Goal: Use online tool/utility: Utilize a website feature to perform a specific function

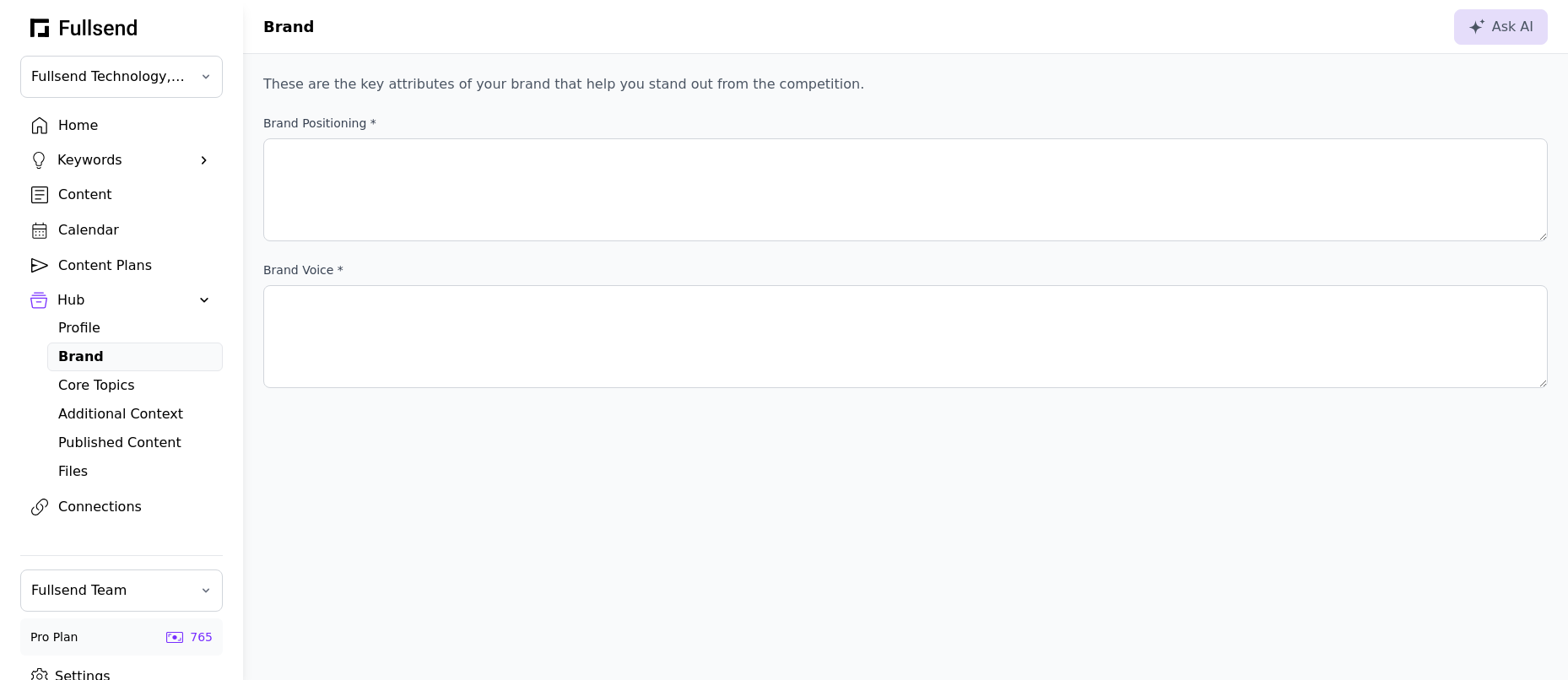
click at [105, 125] on div "Home" at bounding box center [134, 125] width 154 height 20
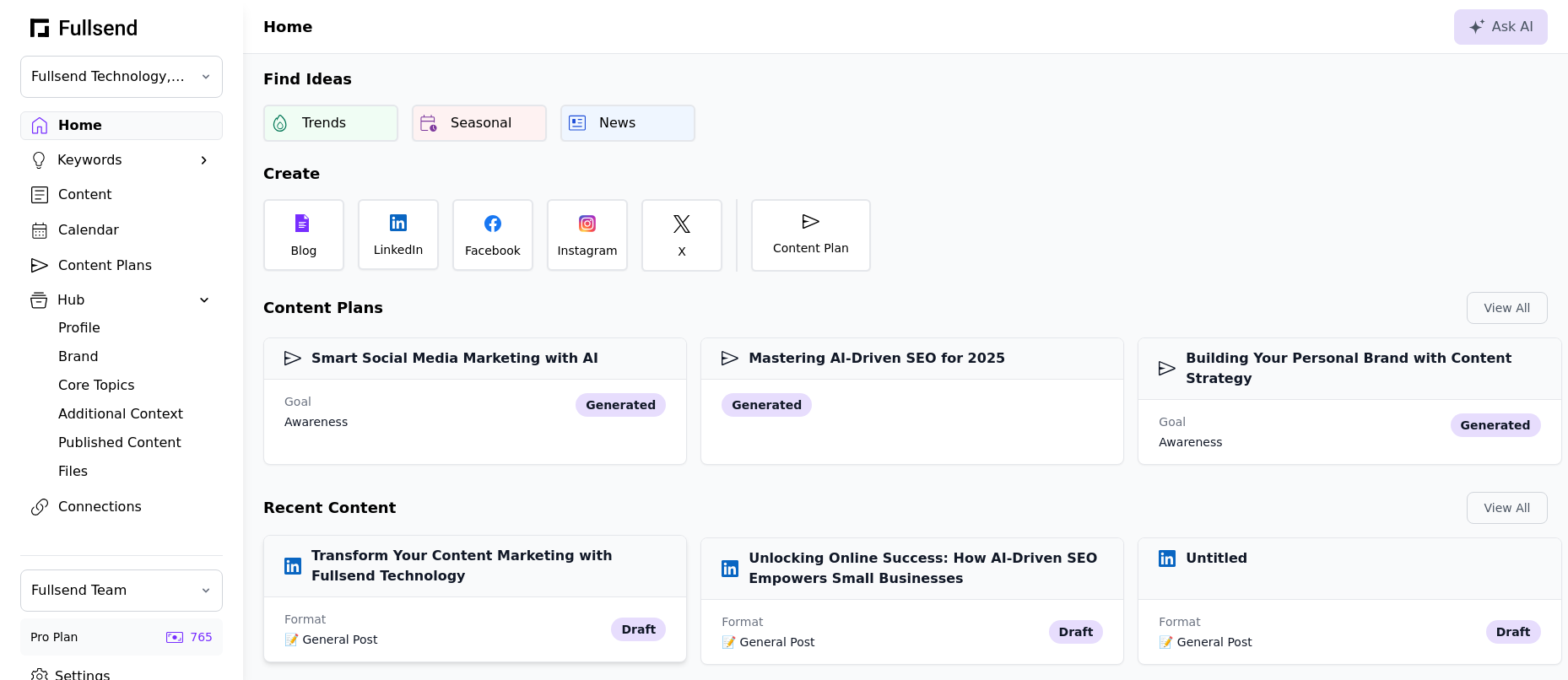
click at [441, 546] on h3 "Transform Your Content Marketing with Fullsend Technology" at bounding box center [475, 566] width 381 height 40
select select "**"
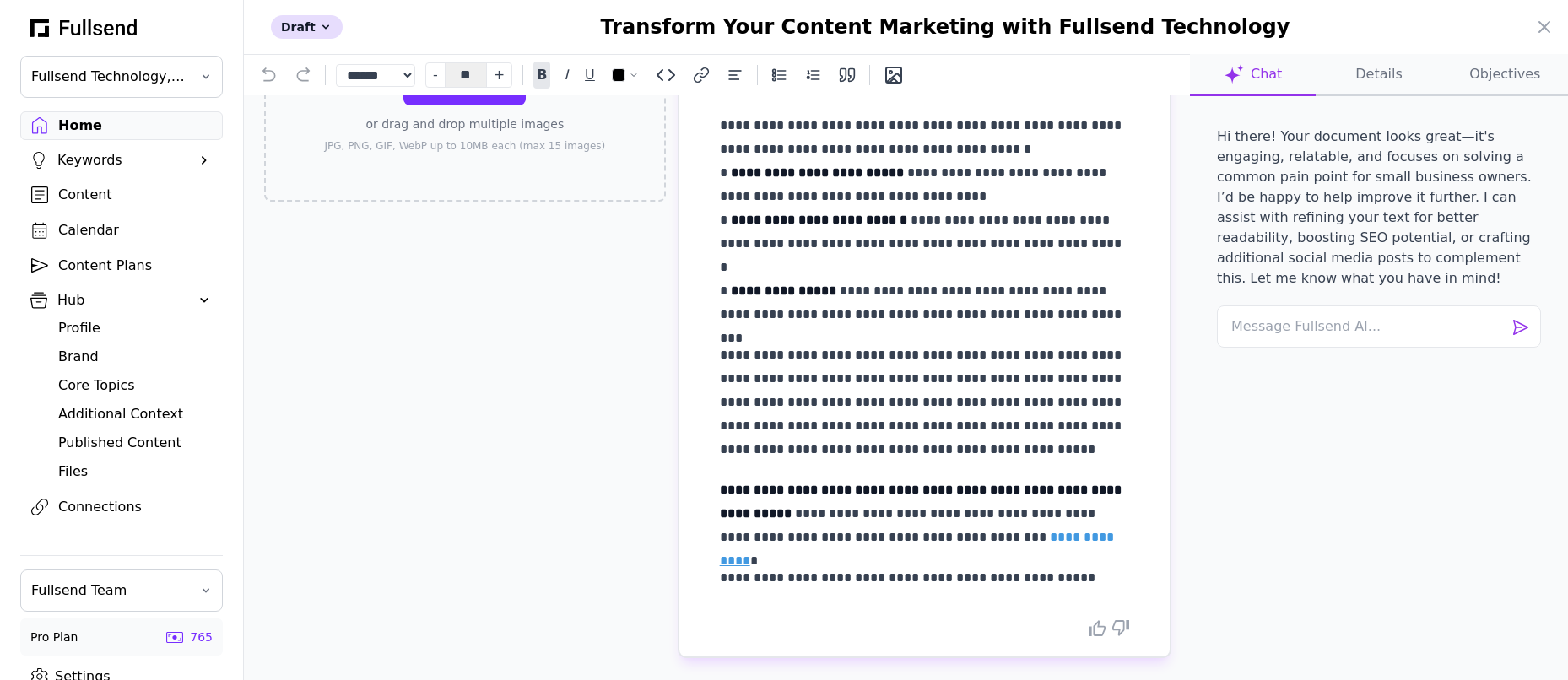
scroll to position [161, 0]
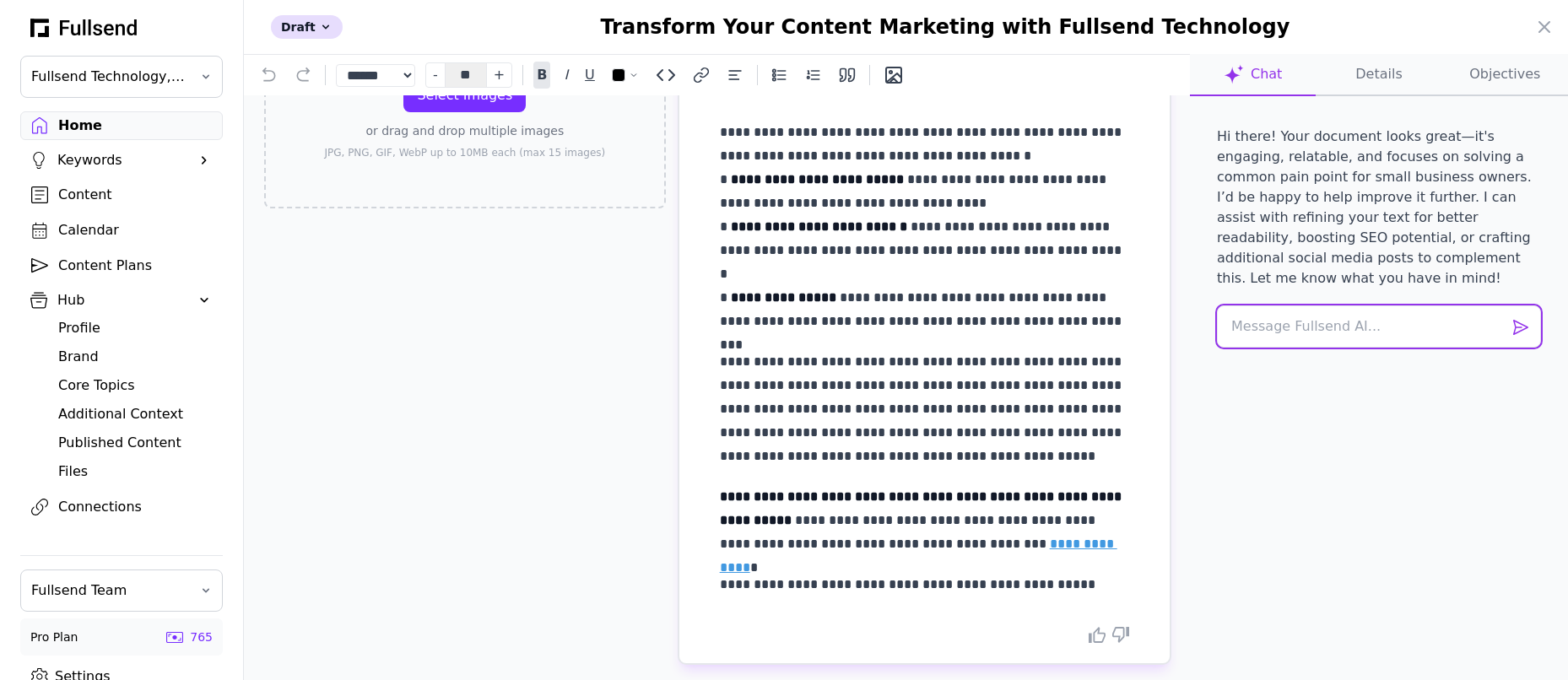
click at [1287, 313] on textarea at bounding box center [1378, 326] width 324 height 42
type textarea "Rewrite this post based on"
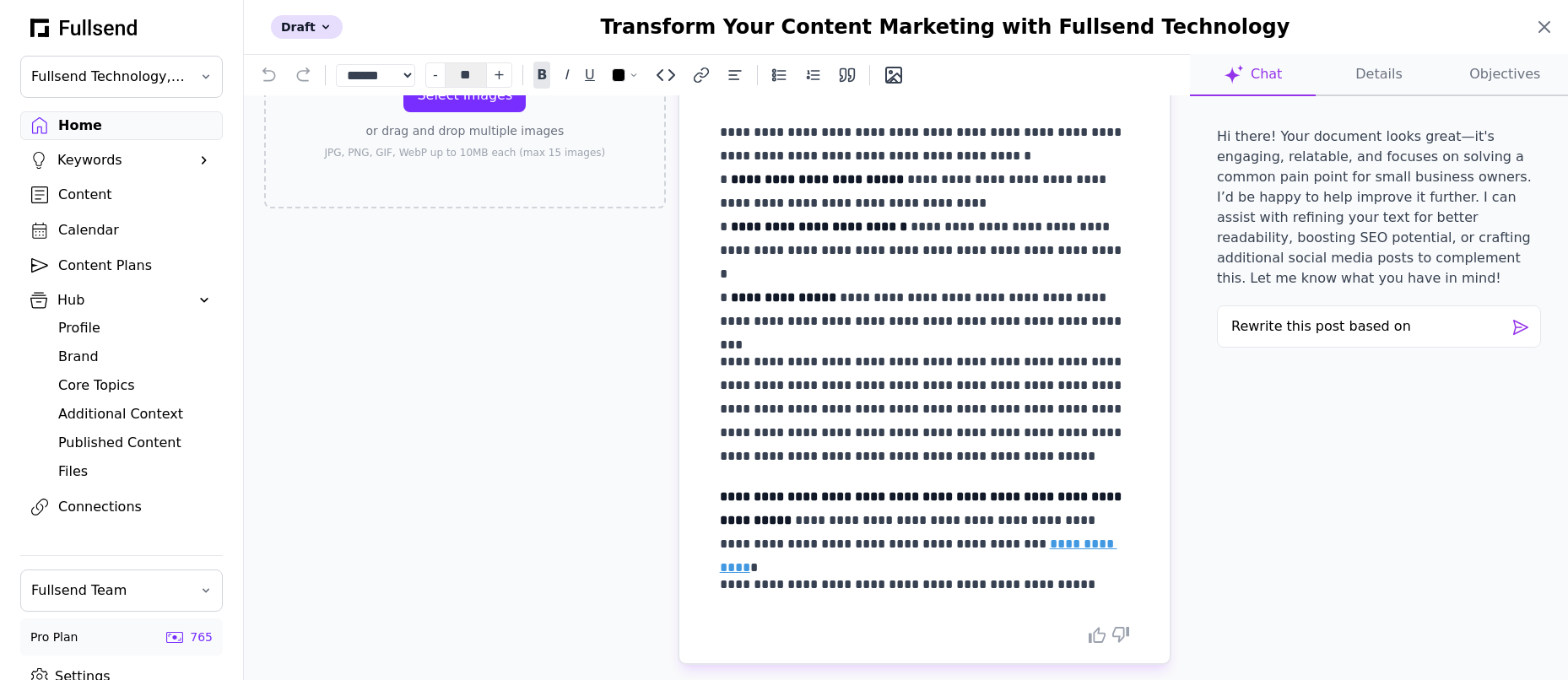
click at [1540, 19] on icon at bounding box center [1544, 26] width 20 height 20
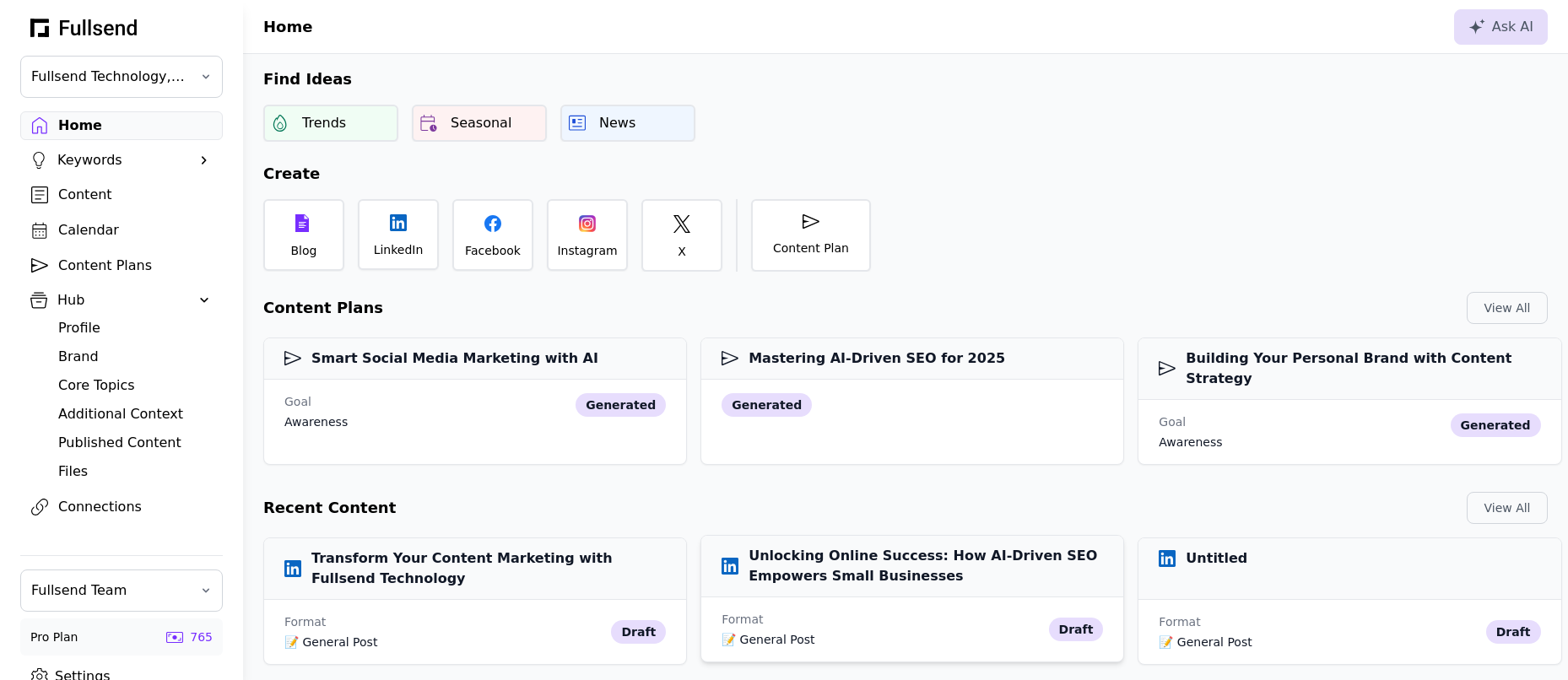
click at [867, 546] on h3 "Unlocking Online Success: How AI-Driven SEO Empowers Small Businesses" at bounding box center [912, 566] width 381 height 40
select select "**"
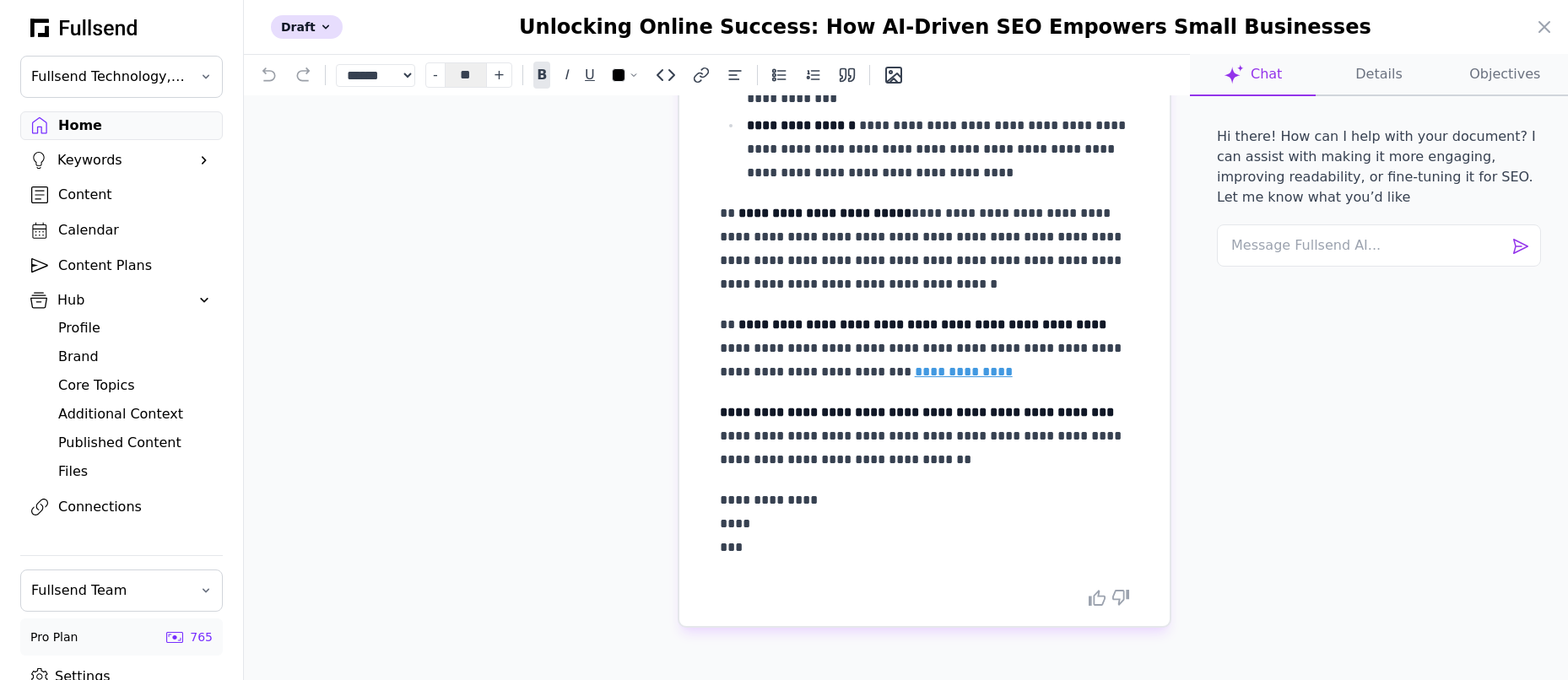
scroll to position [0, 0]
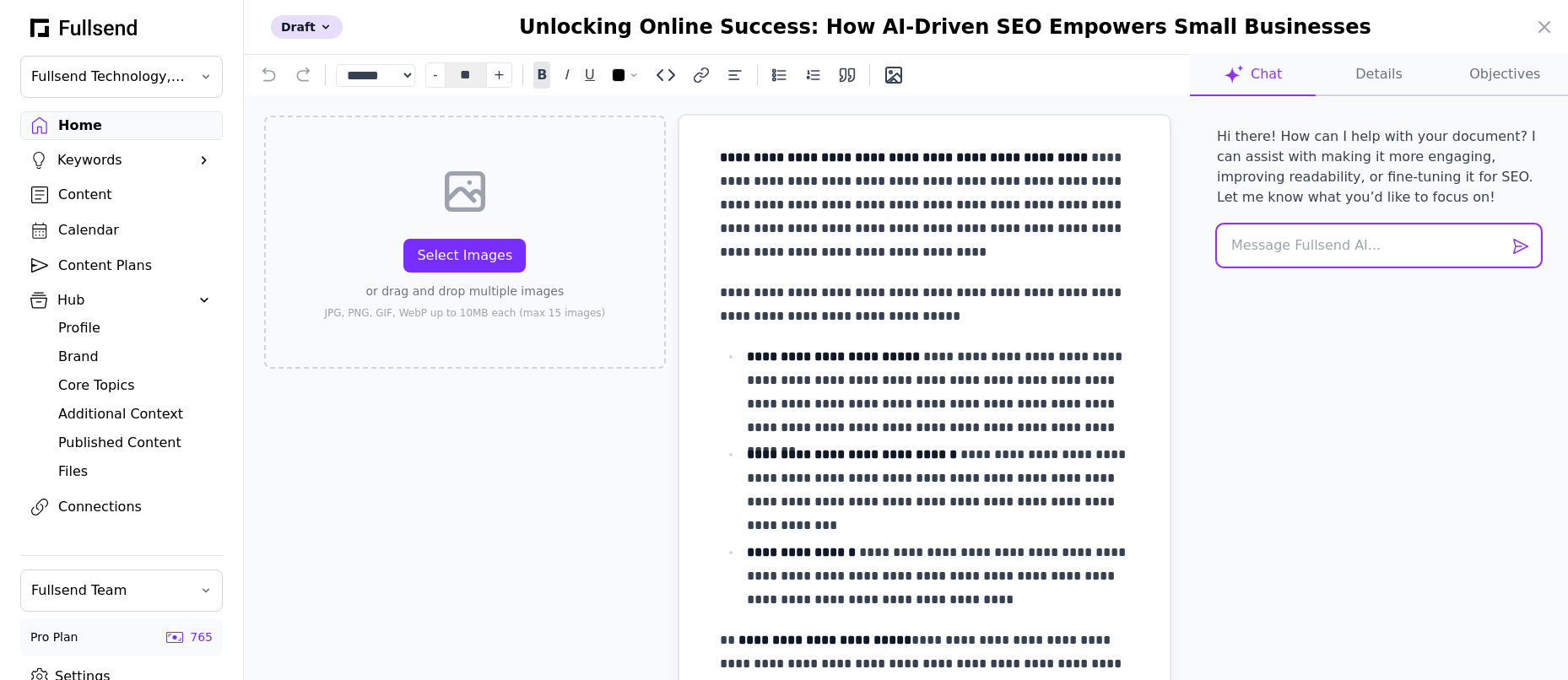
click at [1332, 250] on textarea at bounding box center [1378, 246] width 324 height 42
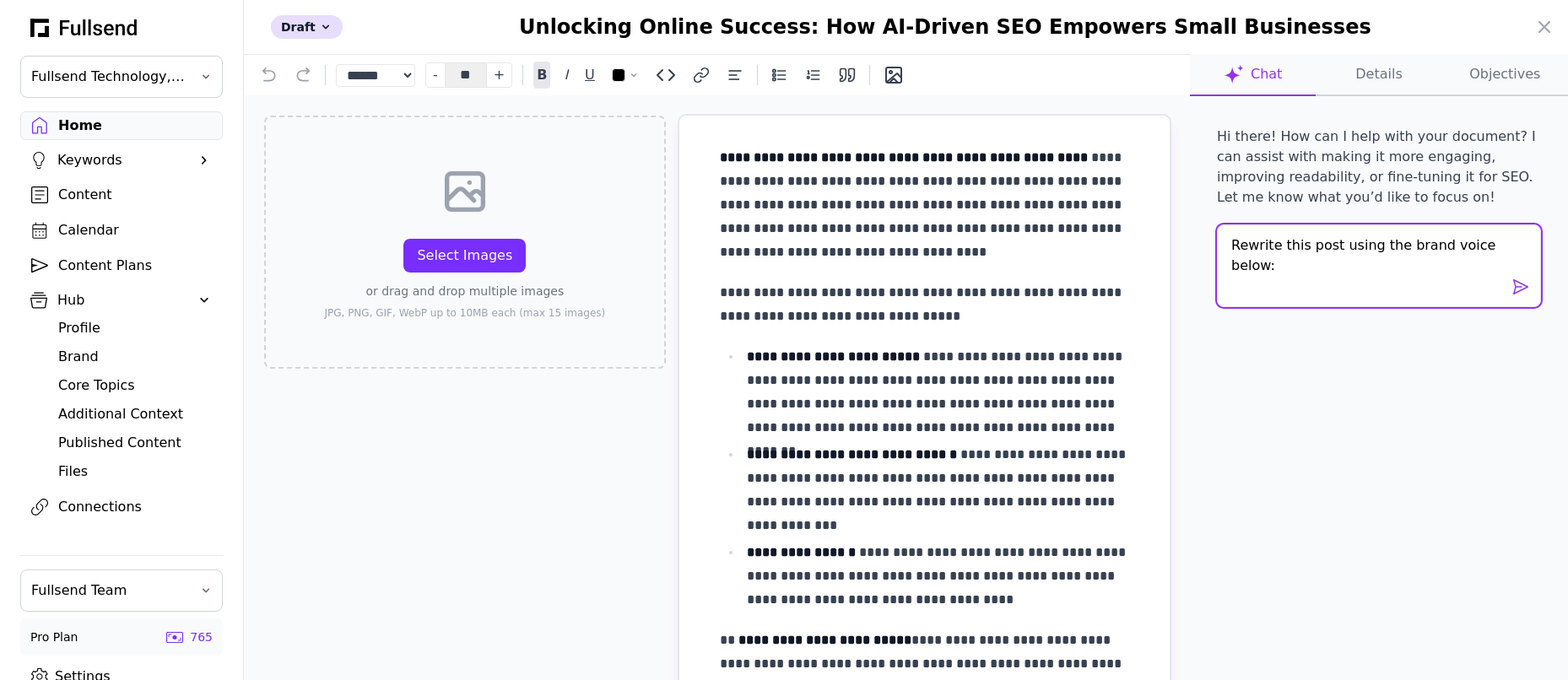
paste textarea "1. Purpose (Sentence) Drive ambitious entrepreneurs and business leaders to act…"
type textarea "Rewrite this post using the brand voice below: 1. Purpose (Sentence) Drive ambi…"
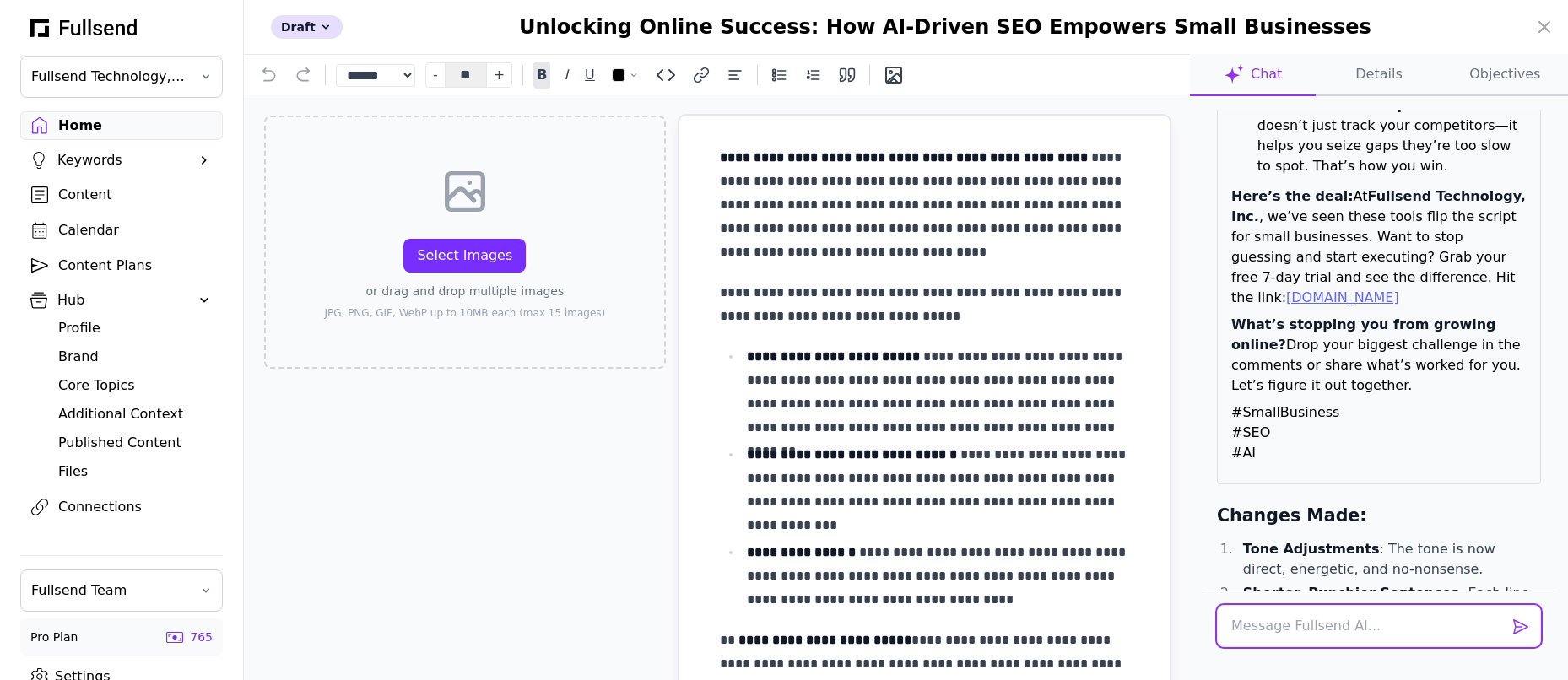
scroll to position [1687, 0]
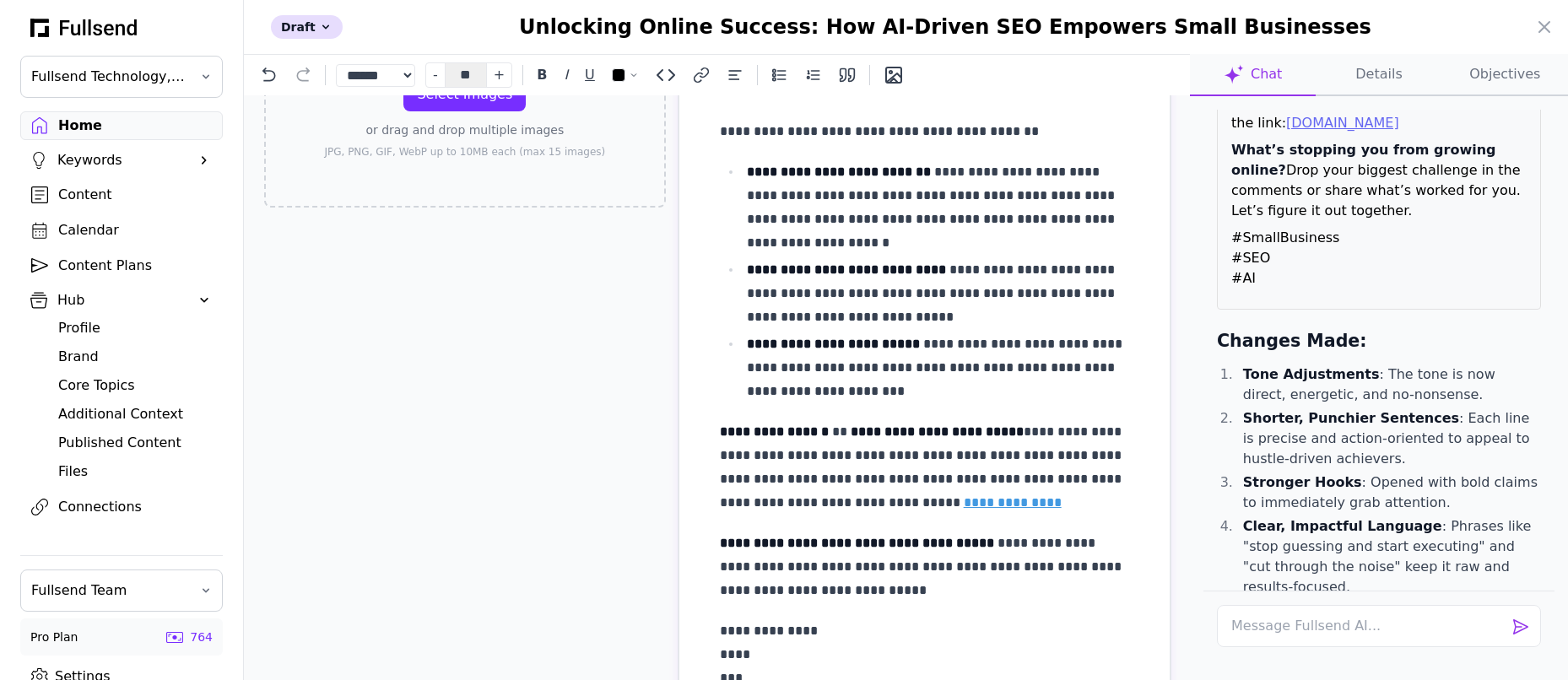
scroll to position [184, 0]
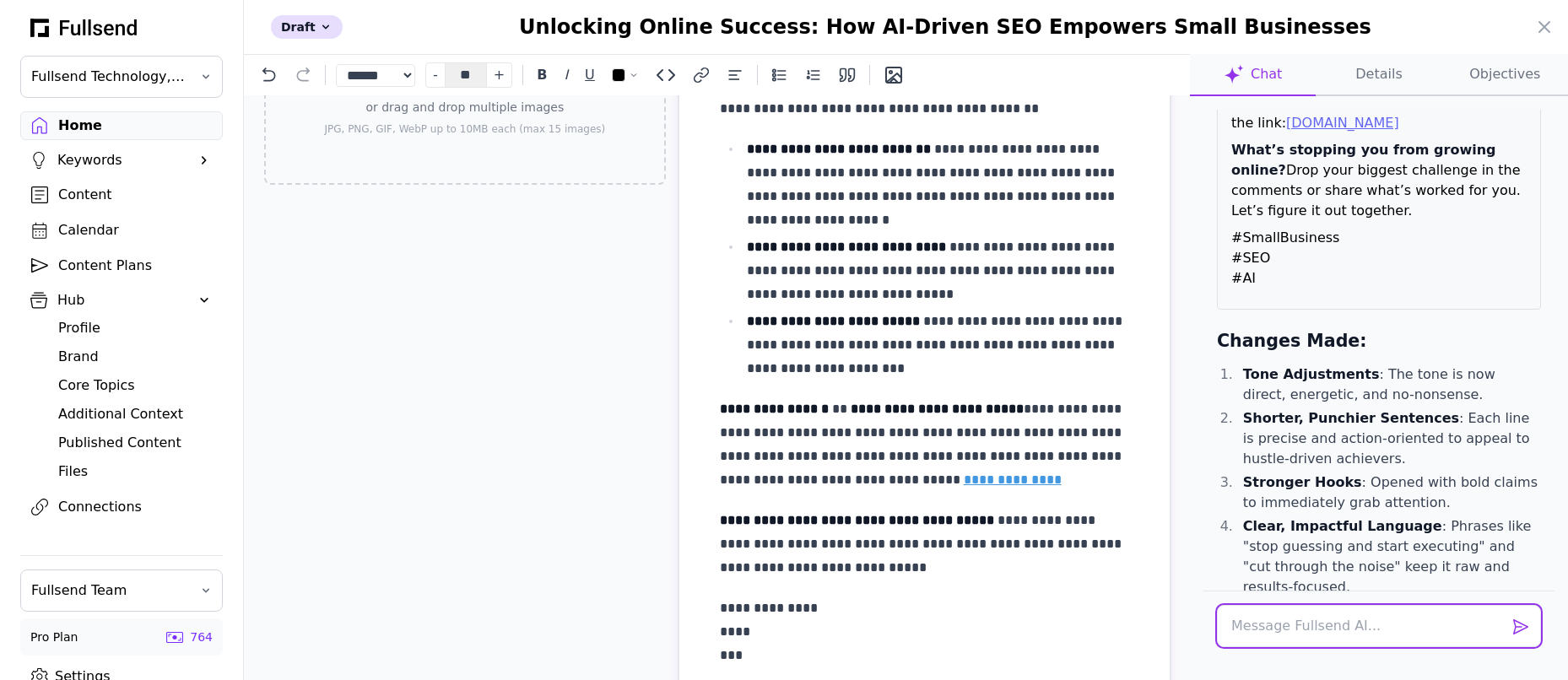
click at [1286, 617] on textarea at bounding box center [1378, 626] width 324 height 42
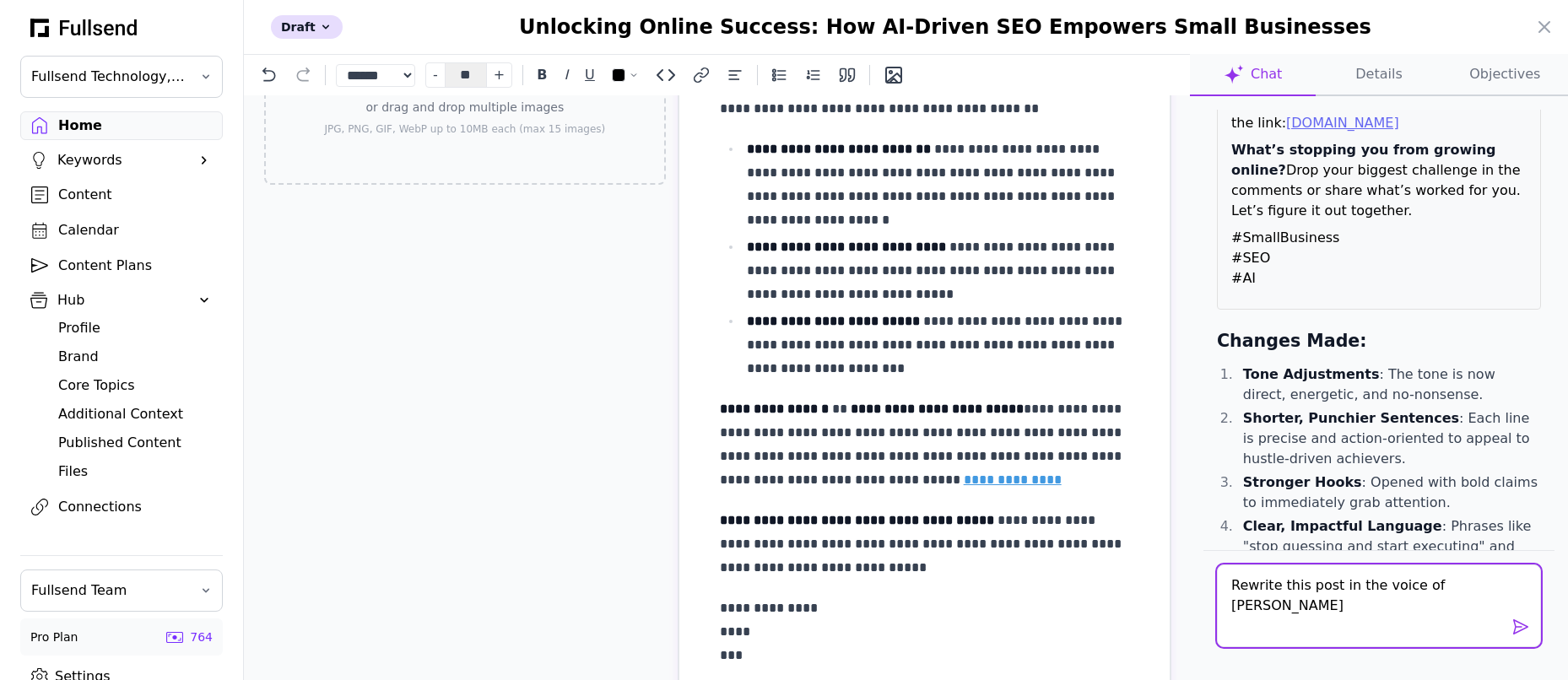
type textarea "Rewrite this post in the voice of Alex Hormozi"
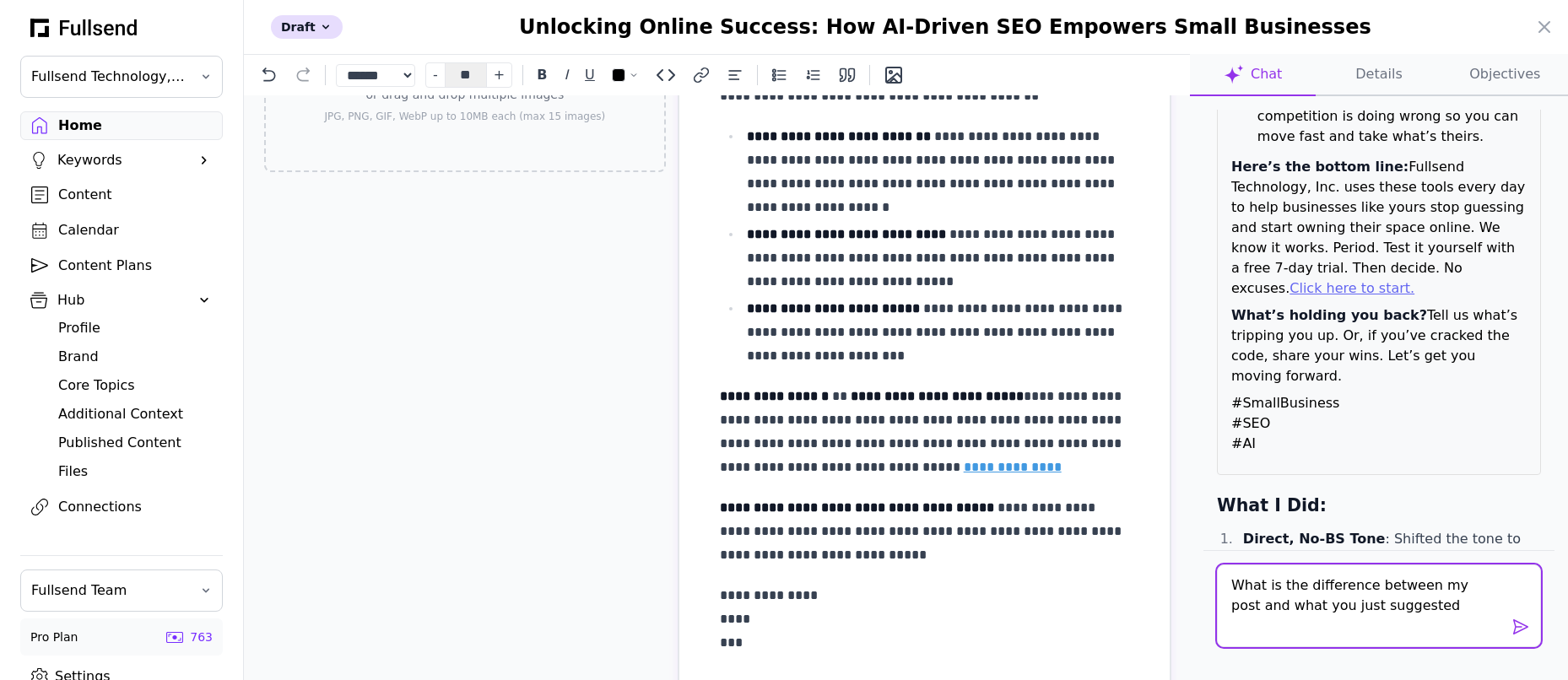
type textarea "What is the difference between my post and what you just suggested?"
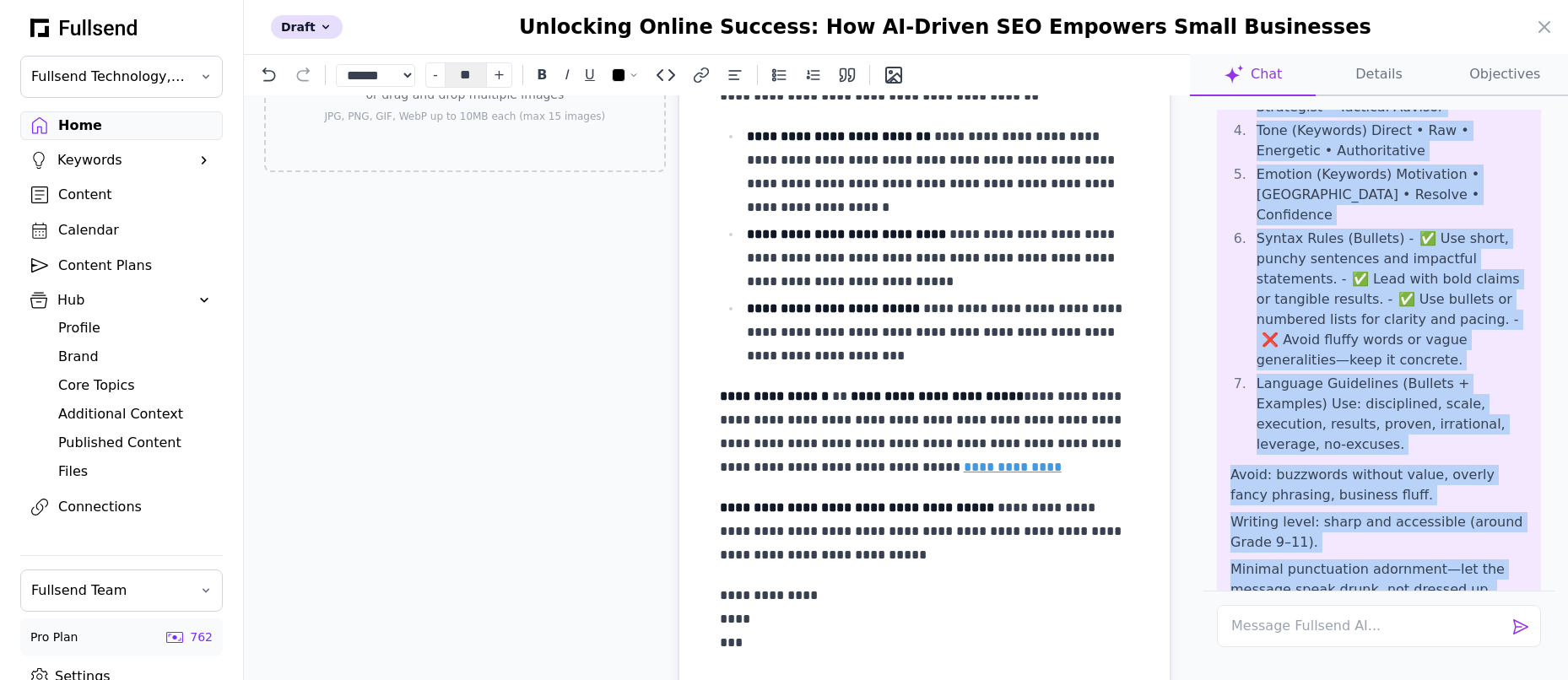
scroll to position [505, 0]
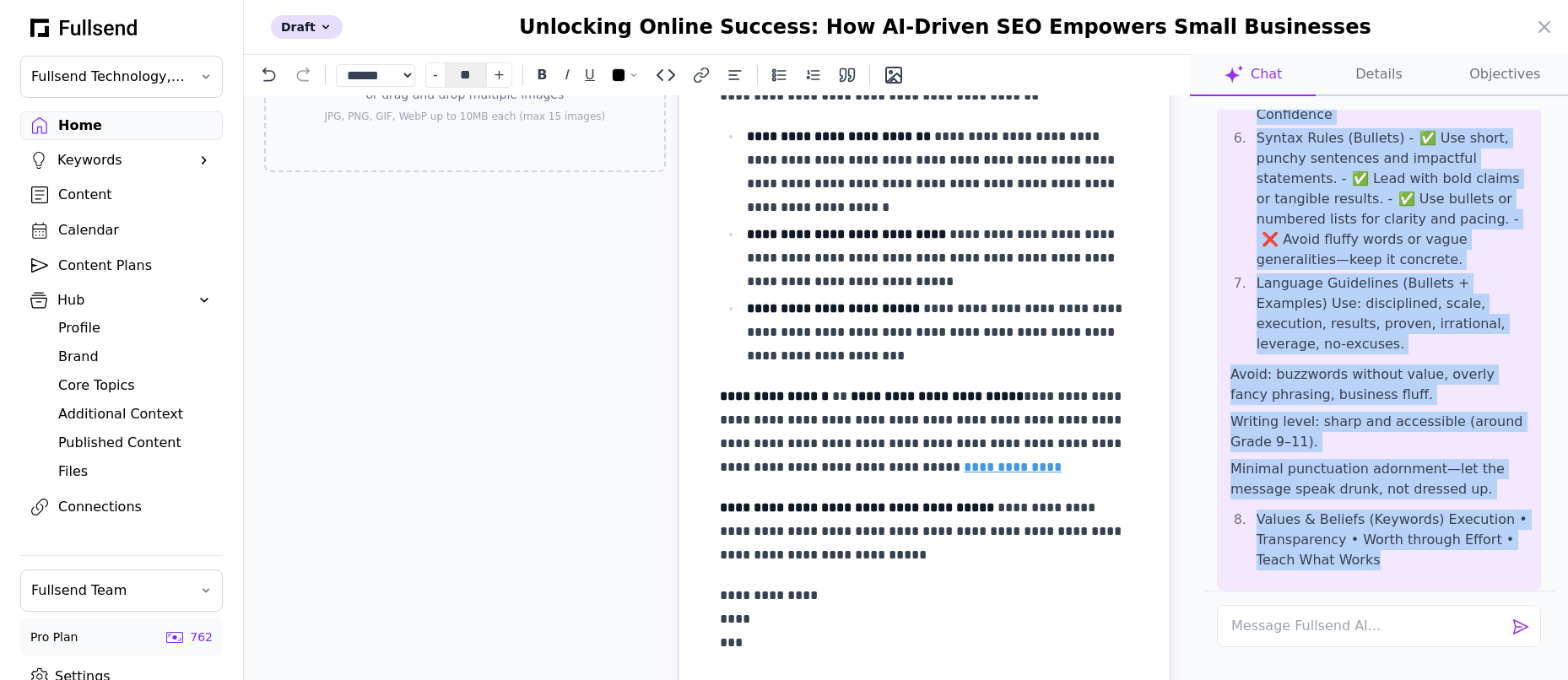
drag, startPoint x: 1230, startPoint y: 250, endPoint x: 1395, endPoint y: 498, distance: 297.9
click at [1395, 498] on div "Rewrite this post using the brand voice below: Purpose (Sentence) Drive ambitio…" at bounding box center [1378, 154] width 297 height 834
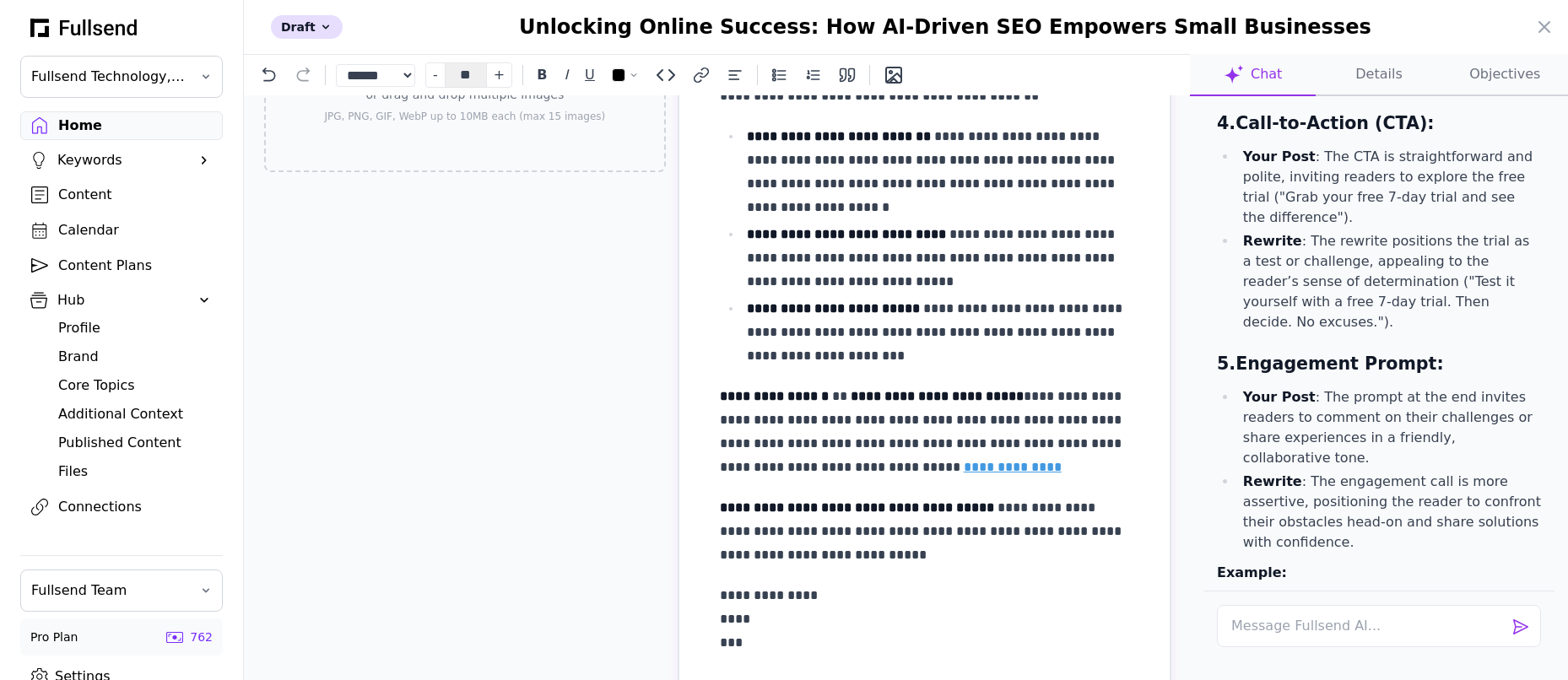
scroll to position [5269, 0]
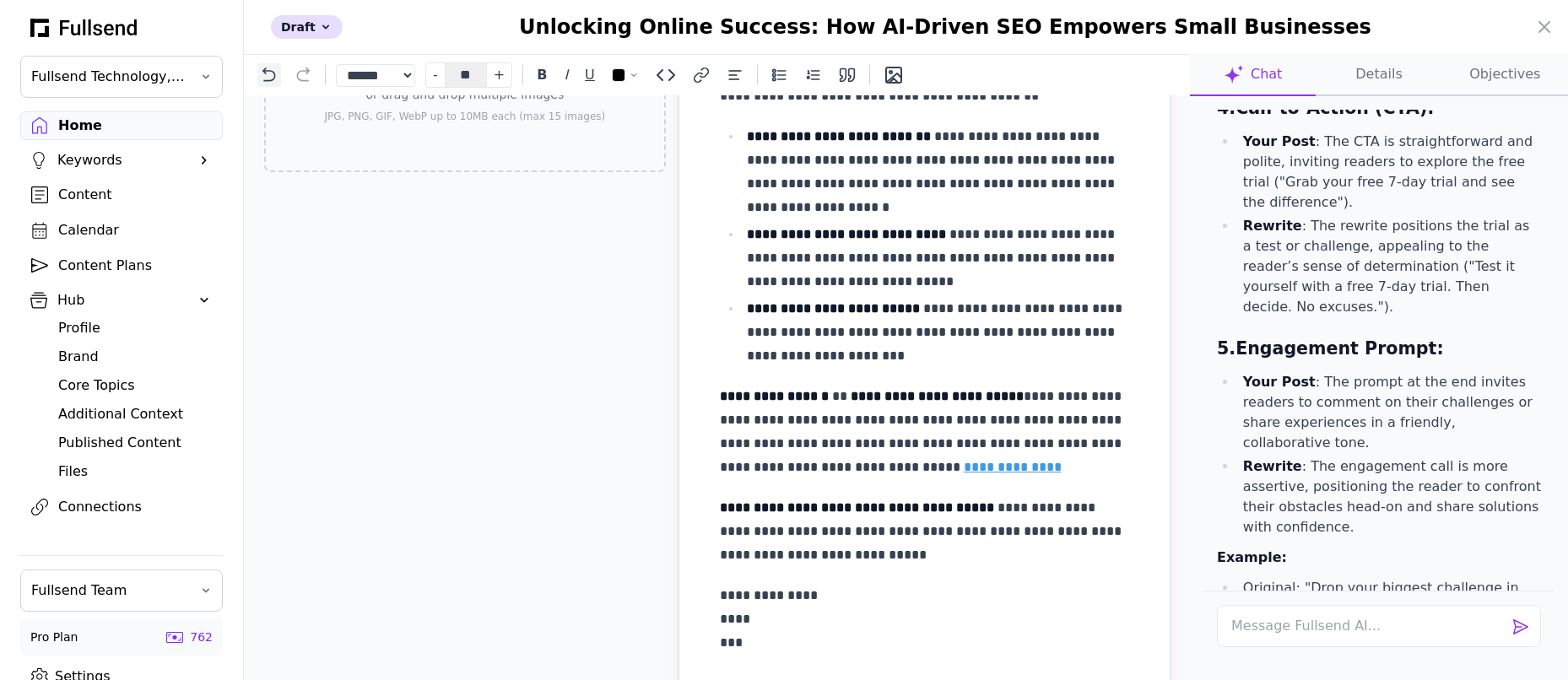
click at [280, 82] on button at bounding box center [269, 75] width 24 height 24
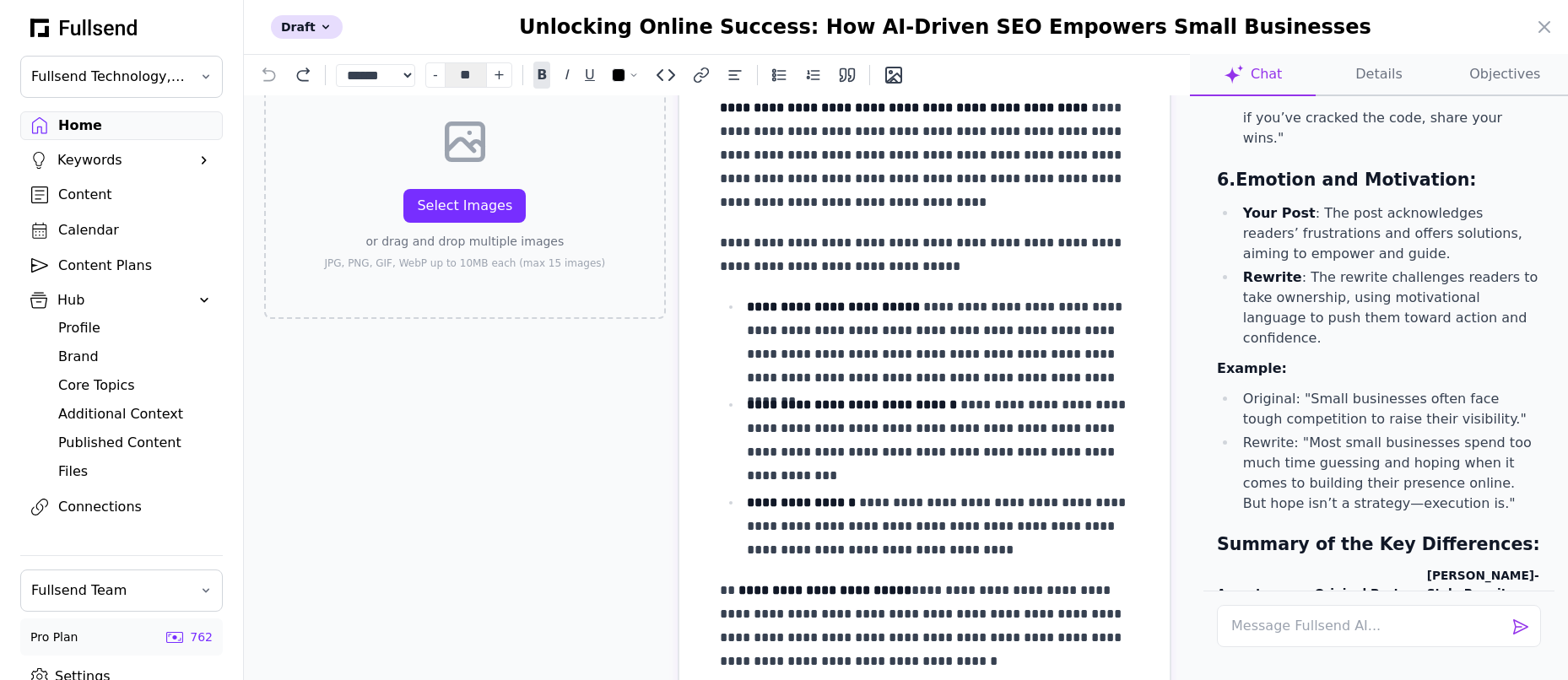
scroll to position [5855, 0]
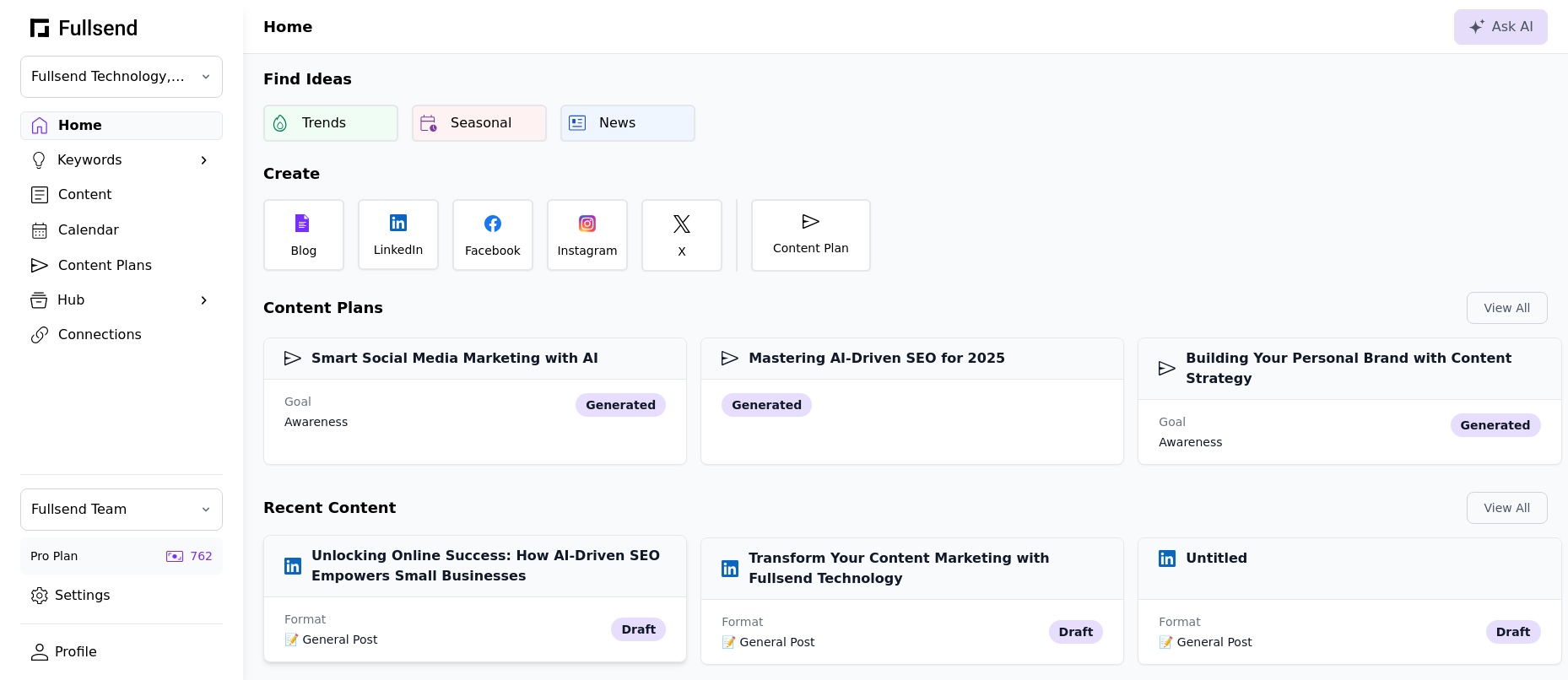
click at [550, 557] on h3 "Unlocking Online Success: How AI-Driven SEO Empowers Small Businesses" at bounding box center [475, 566] width 381 height 40
select select "**"
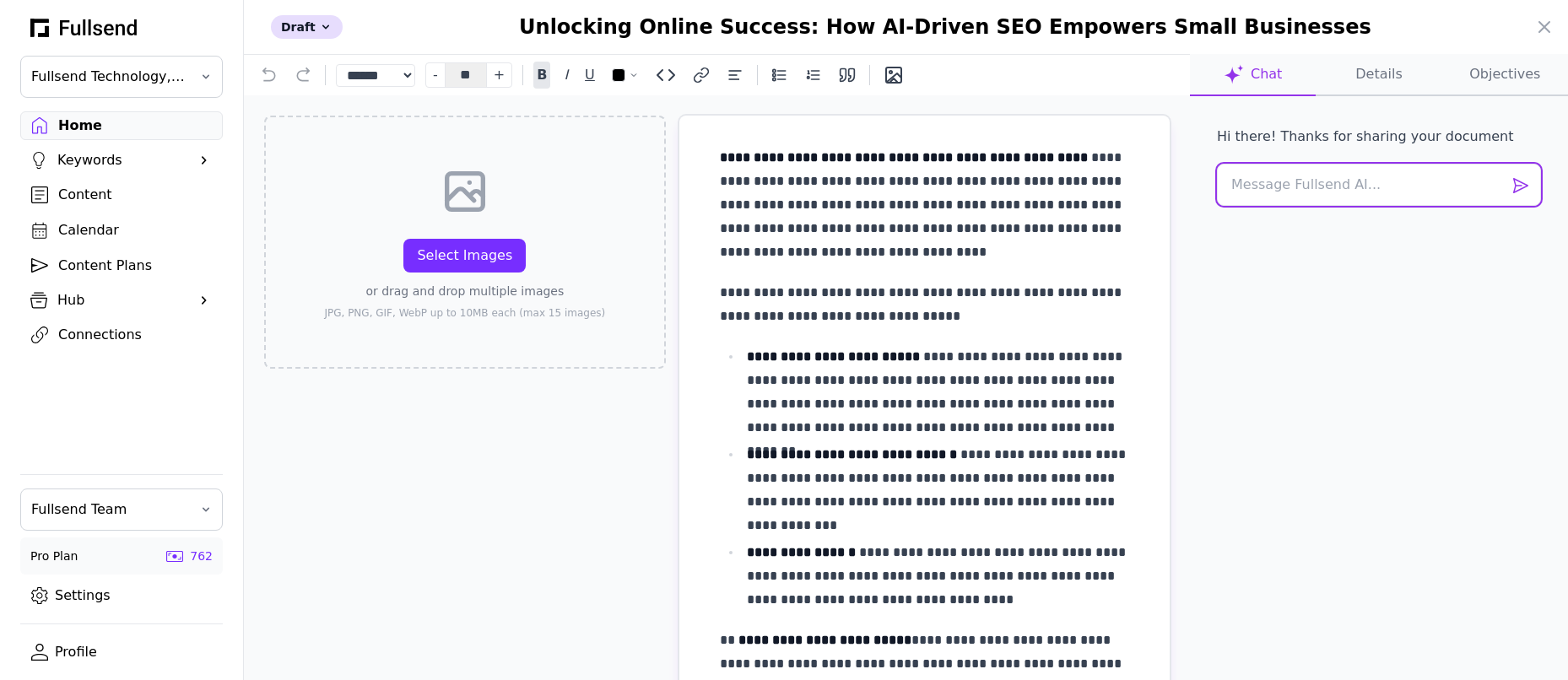
click at [1277, 193] on textarea at bounding box center [1378, 184] width 324 height 42
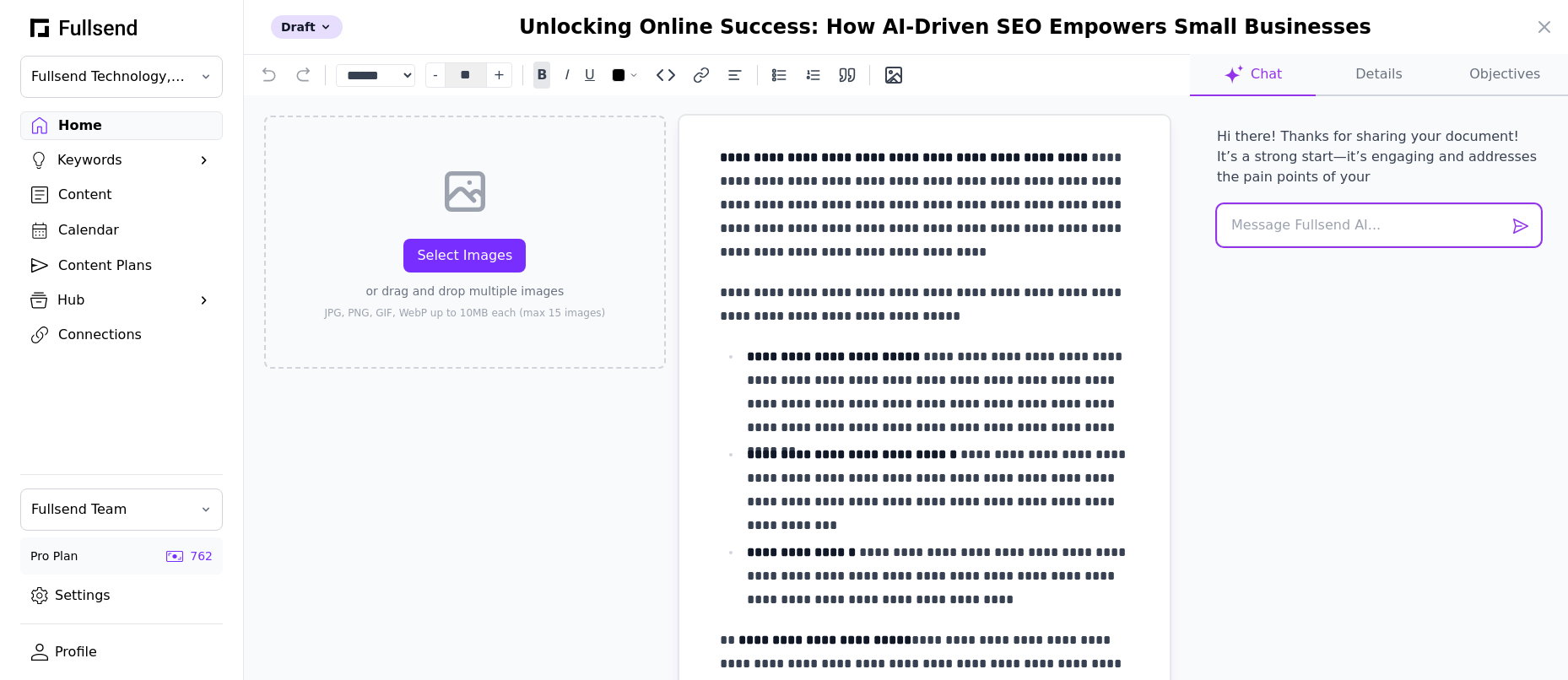
paste textarea "First, write this exactly as Alex Hormozi would, using his natural tone, pacing…"
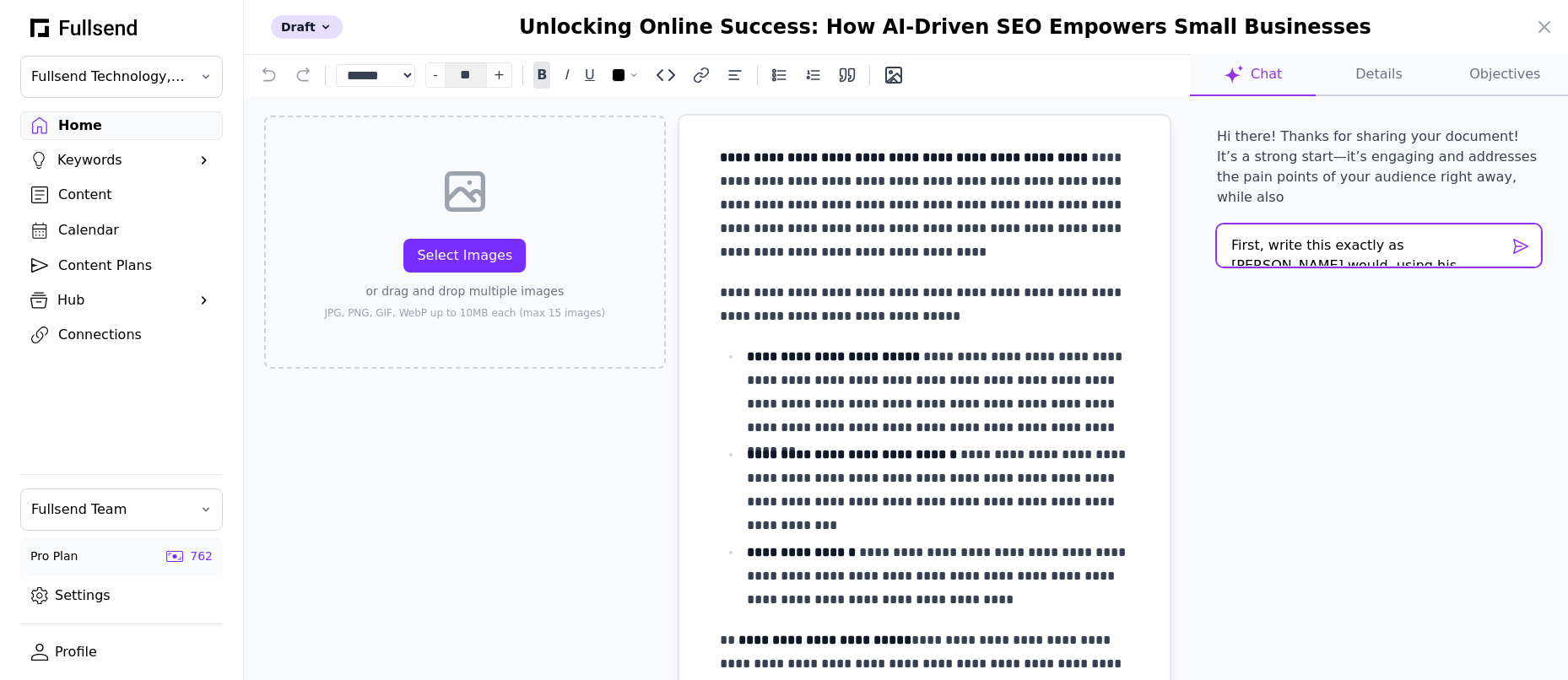
scroll to position [17, 0]
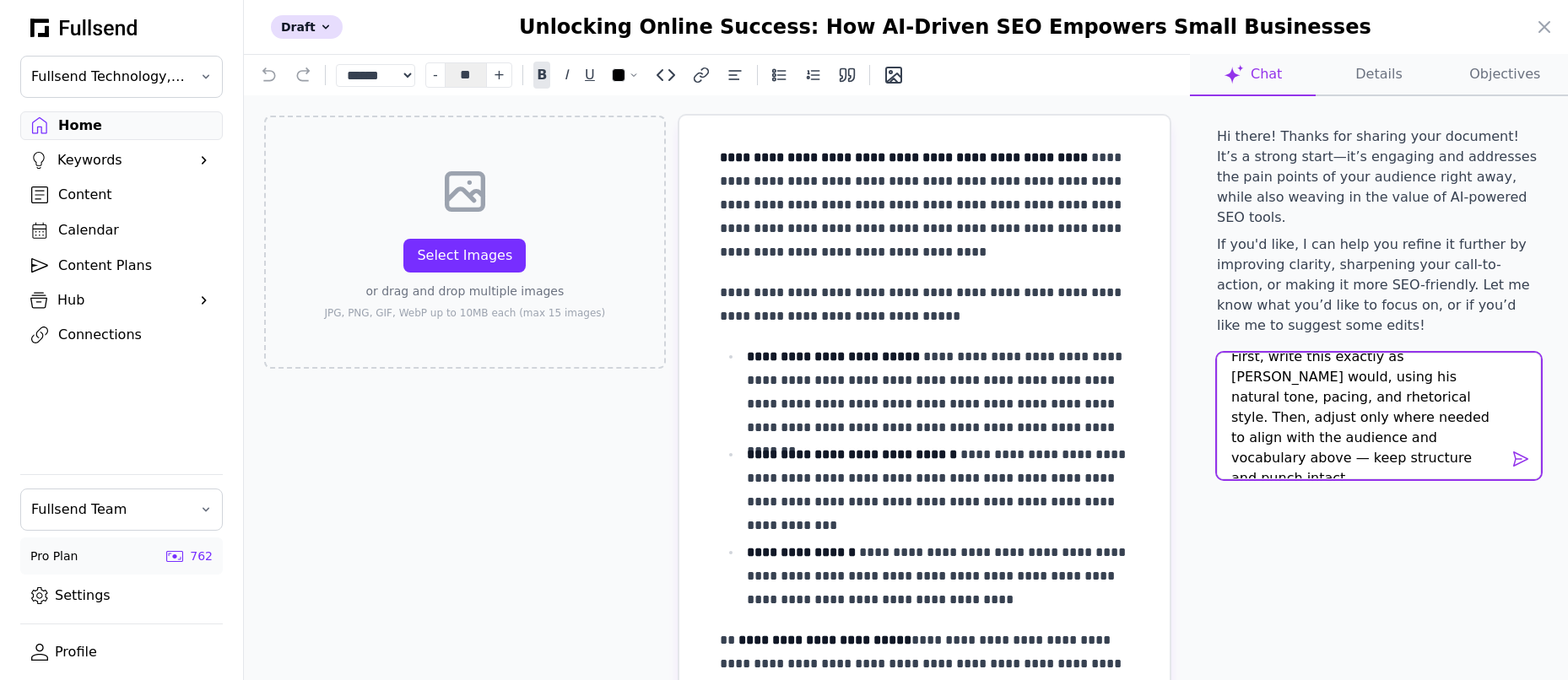
click at [1355, 421] on textarea "First, write this exactly as Alex Hormozi would, using his natural tone, pacing…" at bounding box center [1378, 416] width 324 height 126
drag, startPoint x: 1355, startPoint y: 421, endPoint x: 1303, endPoint y: 421, distance: 52.0
click at [1303, 421] on textarea "First, write this exactly as Alex Hormozi would, using his natural tone, pacing…" at bounding box center [1378, 416] width 324 height 126
click at [1338, 417] on textarea "First, write this exactly as Alex Hormozi would, using his natural tone, pacing…" at bounding box center [1378, 416] width 324 height 126
drag, startPoint x: 1338, startPoint y: 417, endPoint x: 1305, endPoint y: 419, distance: 33.1
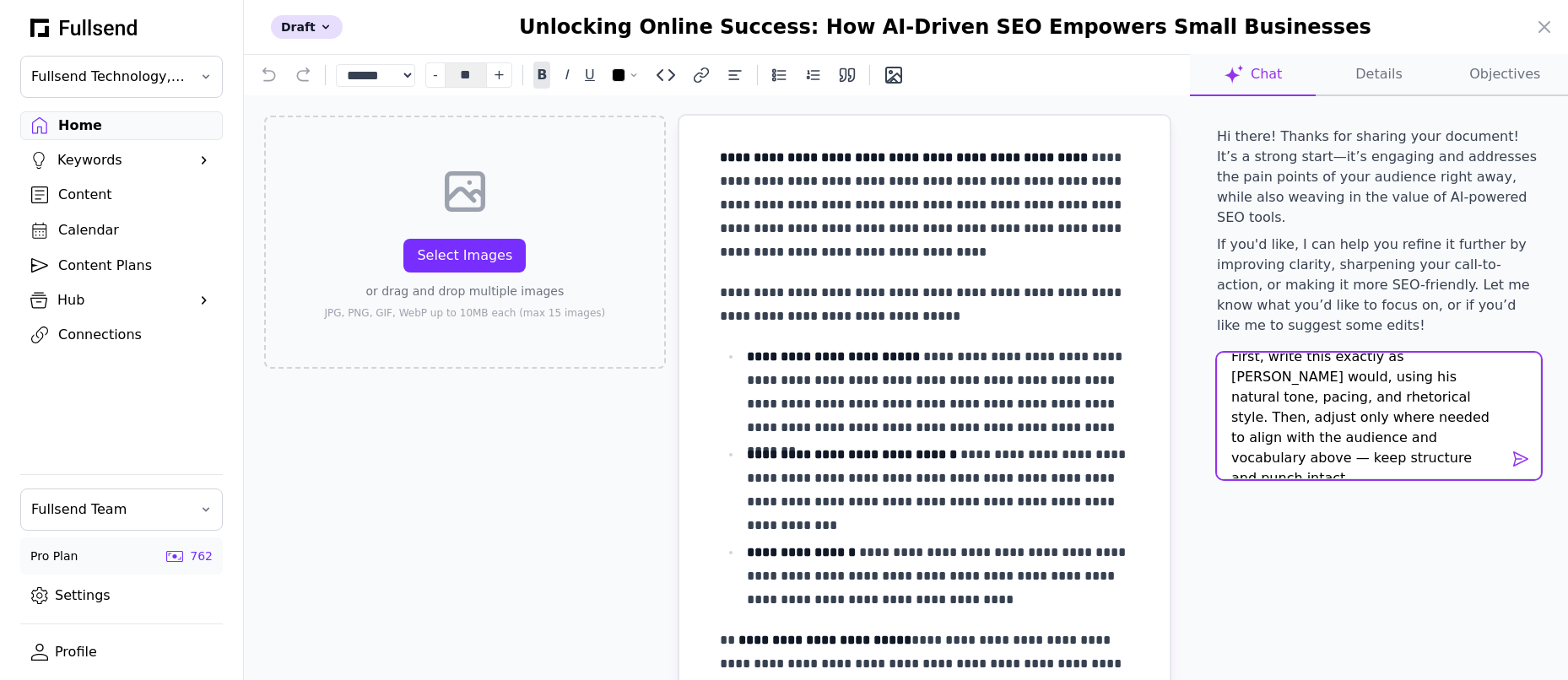
click at [1305, 419] on textarea "First, write this exactly as Alex Hormozi would, using his natural tone, pacing…" at bounding box center [1378, 416] width 324 height 126
click at [1324, 439] on textarea "First, write this exactly as Alex Hormozi would, using his natural tone, pacing…" at bounding box center [1378, 416] width 324 height 126
paste textarea "Purpose (Sentence) Push ambitious entrepreneurs to take immediate, disciplined …"
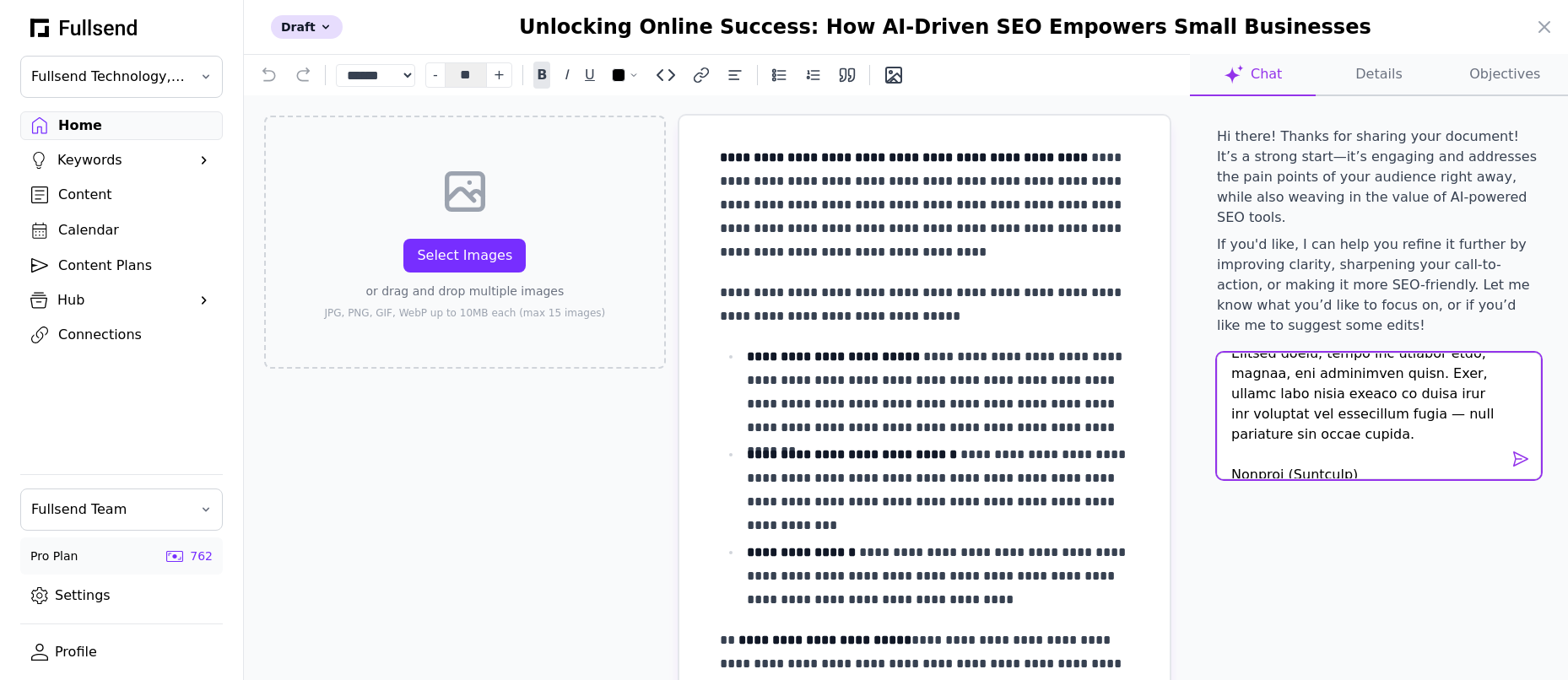
scroll to position [1578, 0]
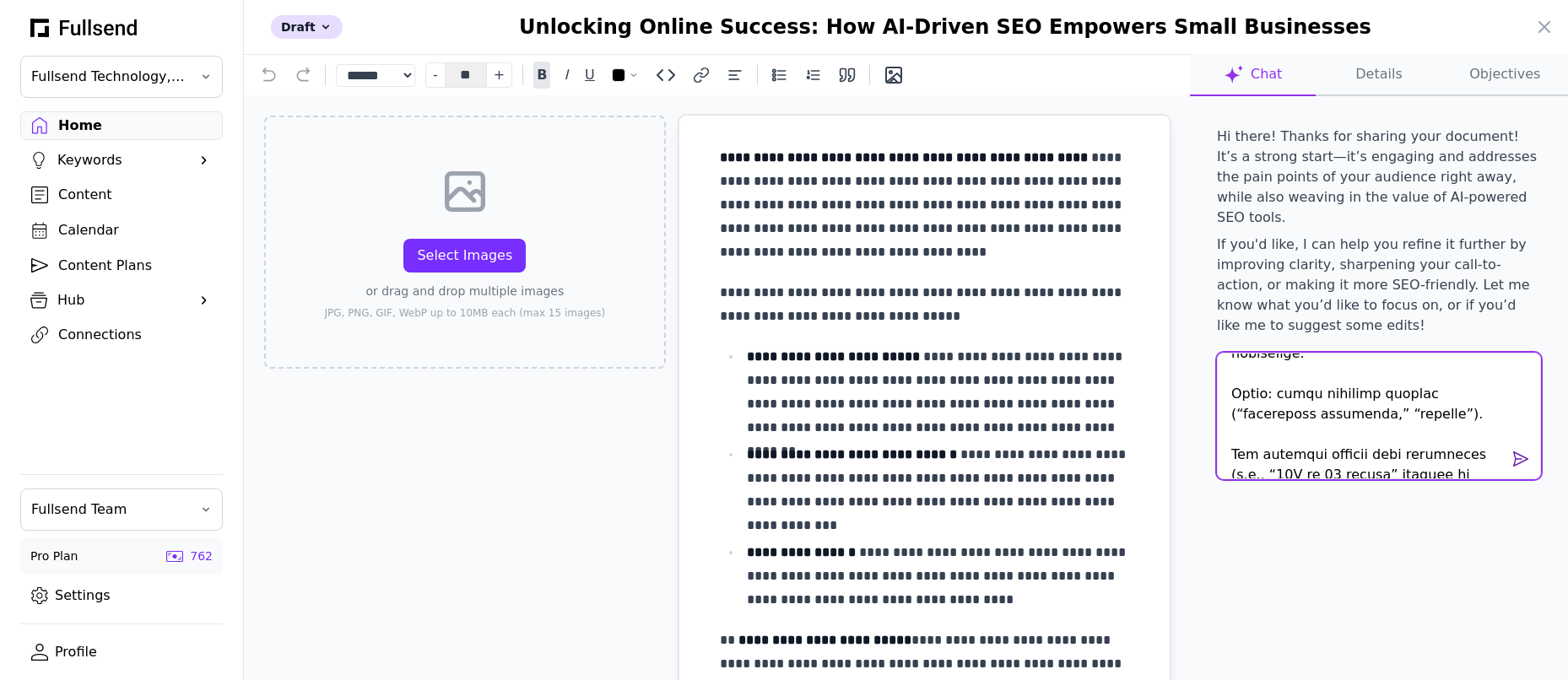
type textarea "First, write this exactly as Alex Hormozi would, using his natural tone, pacing…"
click at [1521, 448] on span at bounding box center [1521, 458] width 20 height 20
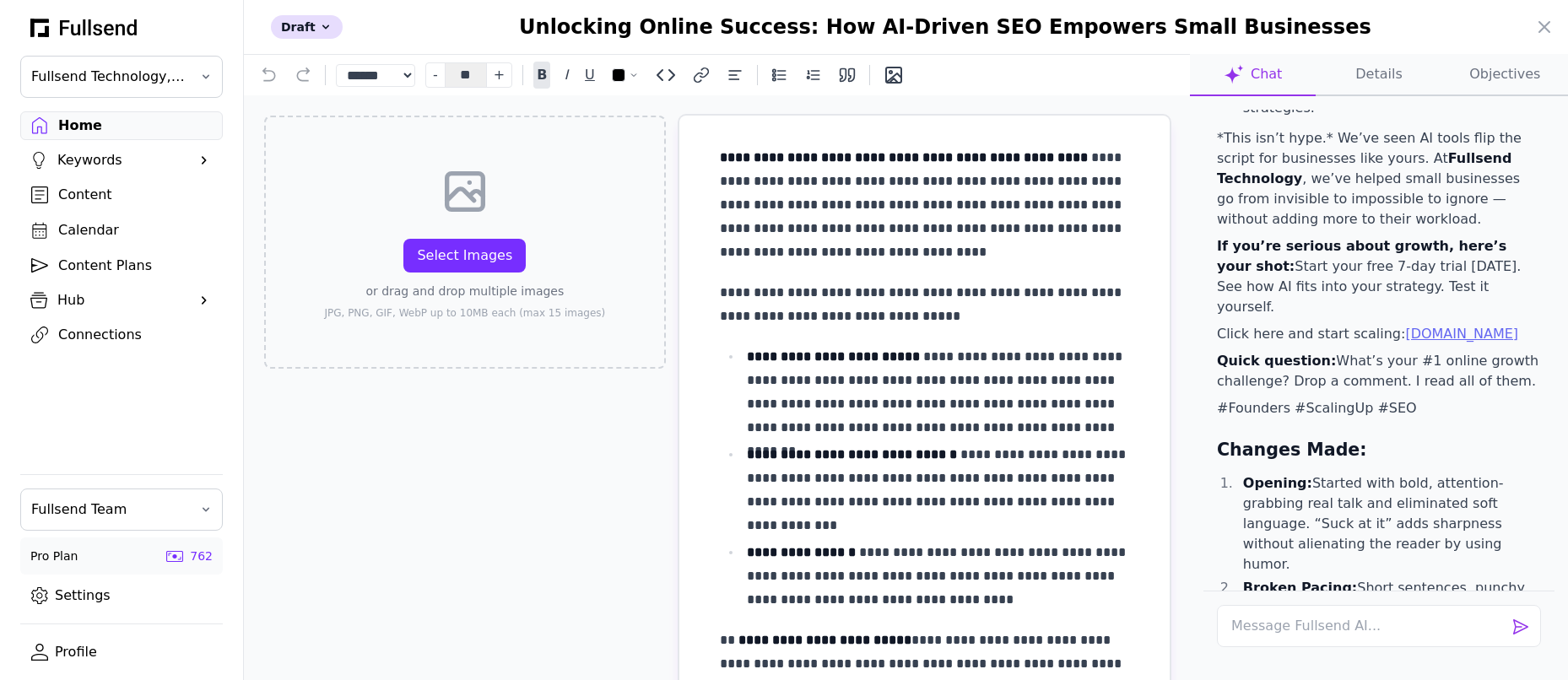
scroll to position [2459, 0]
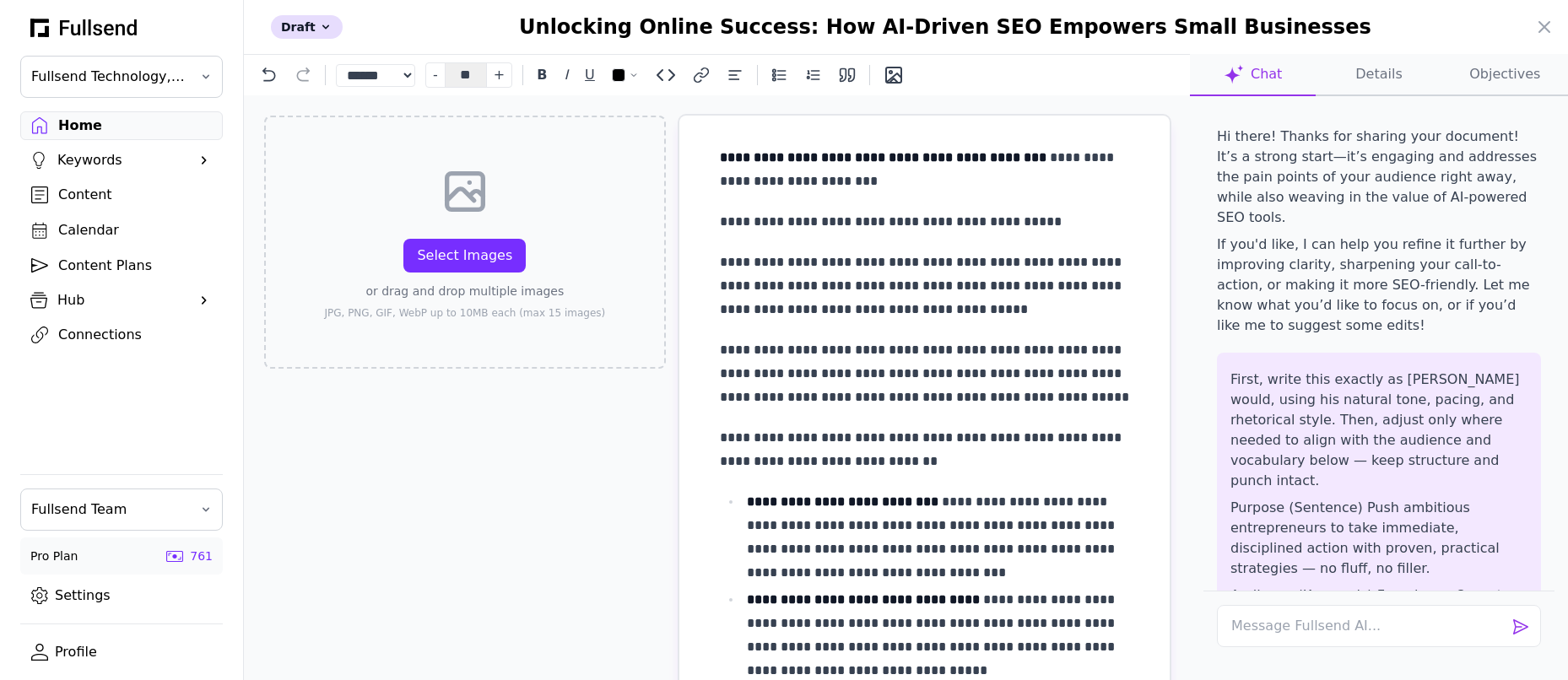
scroll to position [7, 0]
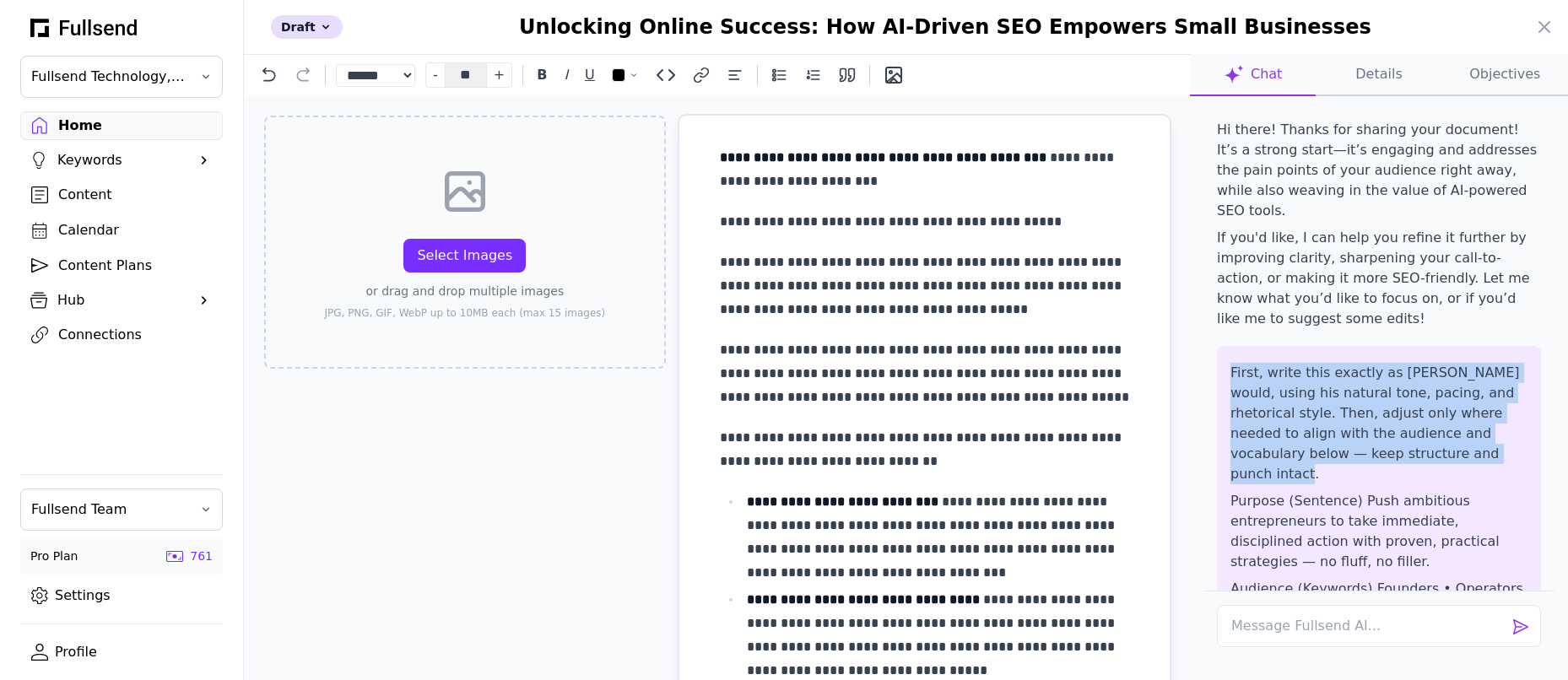
drag, startPoint x: 1231, startPoint y: 351, endPoint x: 1414, endPoint y: 429, distance: 198.9
click at [1414, 429] on p "First, write this exactly as Alex Hormozi would, using his natural tone, pacing…" at bounding box center [1378, 423] width 297 height 121
copy p "First, write this exactly as Alex Hormozi would, using his natural tone, pacing…"
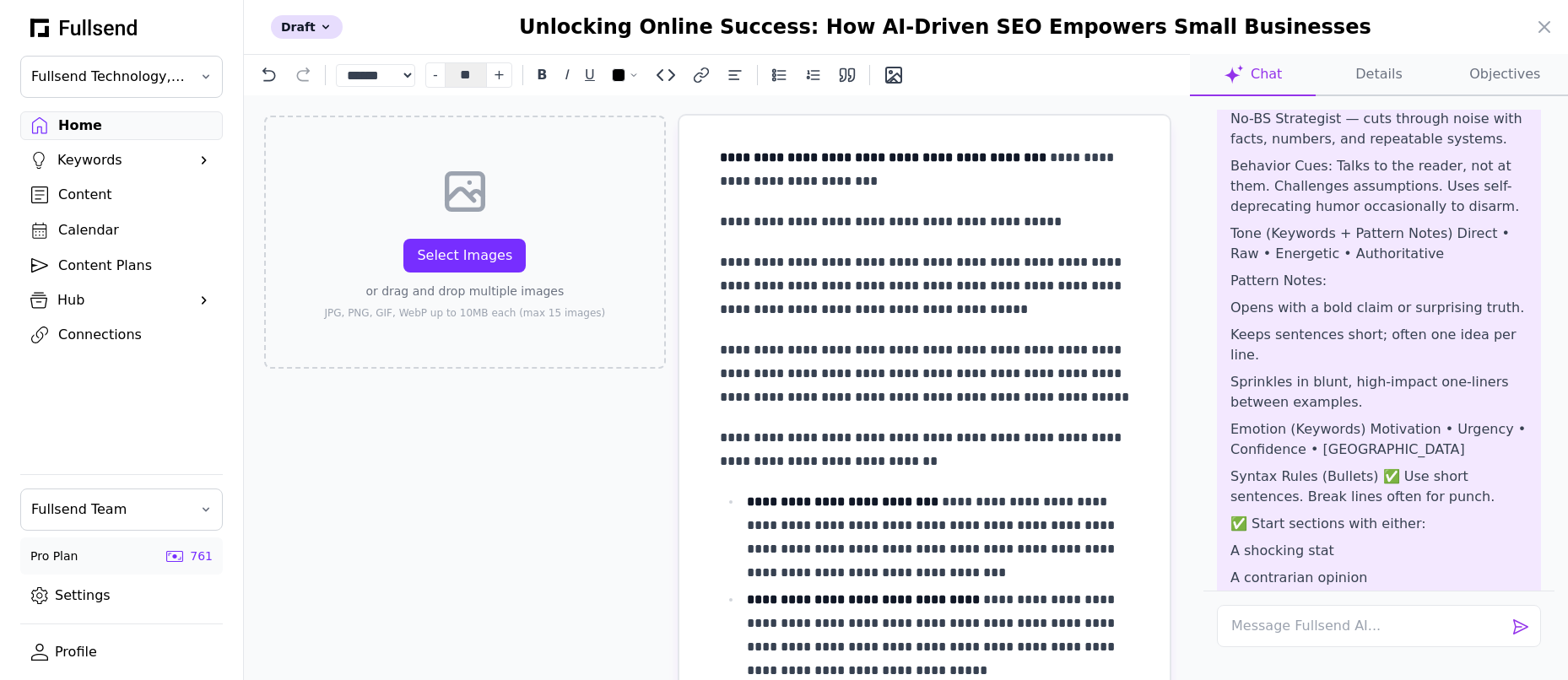
scroll to position [674, 0]
